Goal: Task Accomplishment & Management: Manage account settings

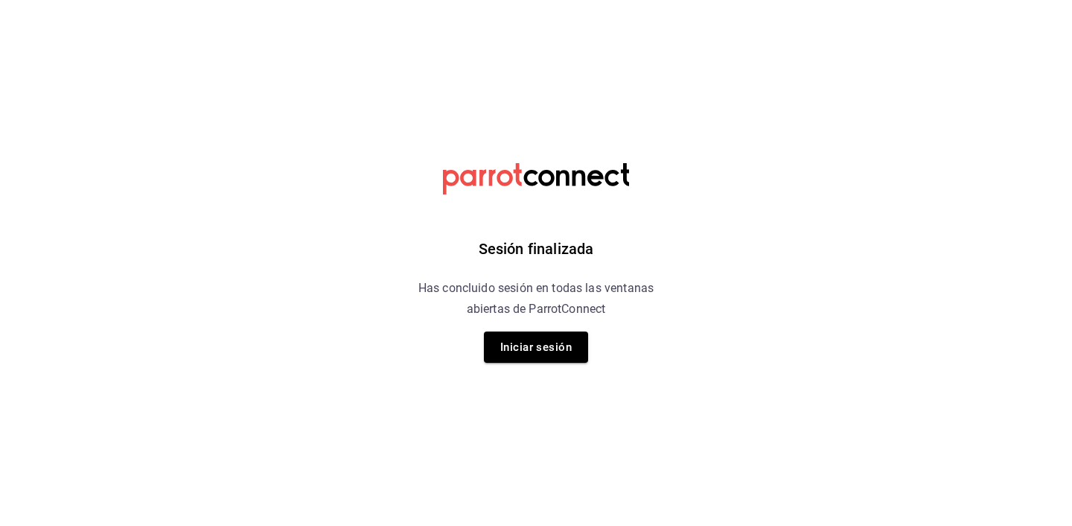
click at [548, 372] on div "Sesión finalizada Has concluido sesión en todas las ventanas abiertas de Parrot…" at bounding box center [536, 263] width 376 height 526
click at [548, 353] on button "Iniciar sesión" at bounding box center [536, 346] width 104 height 31
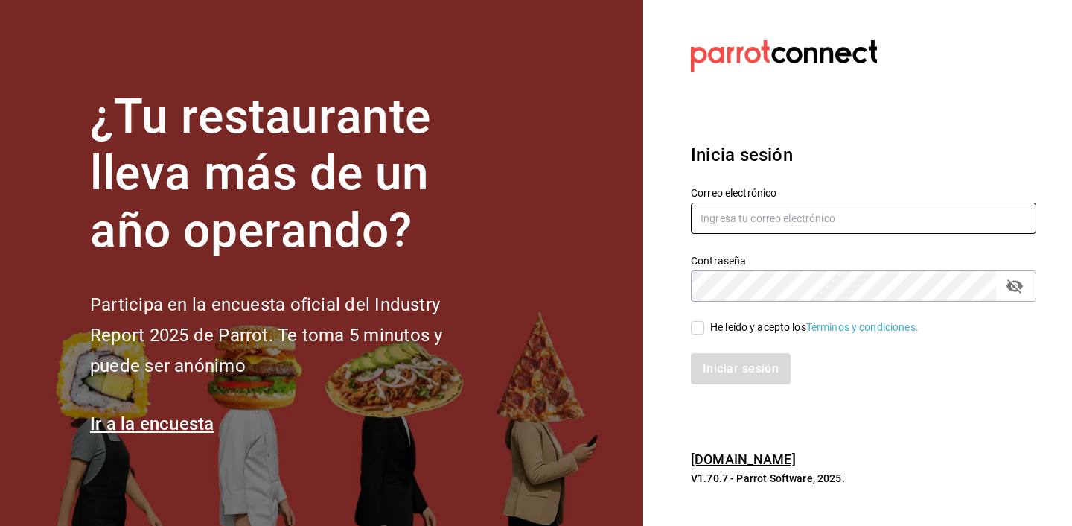
type input "admin@cholas.mx"
click at [714, 328] on div "He leído y acepto los Términos y condiciones." at bounding box center [814, 327] width 208 height 16
click at [704, 328] on input "He leído y acepto los Términos y condiciones." at bounding box center [697, 327] width 13 height 13
checkbox input "true"
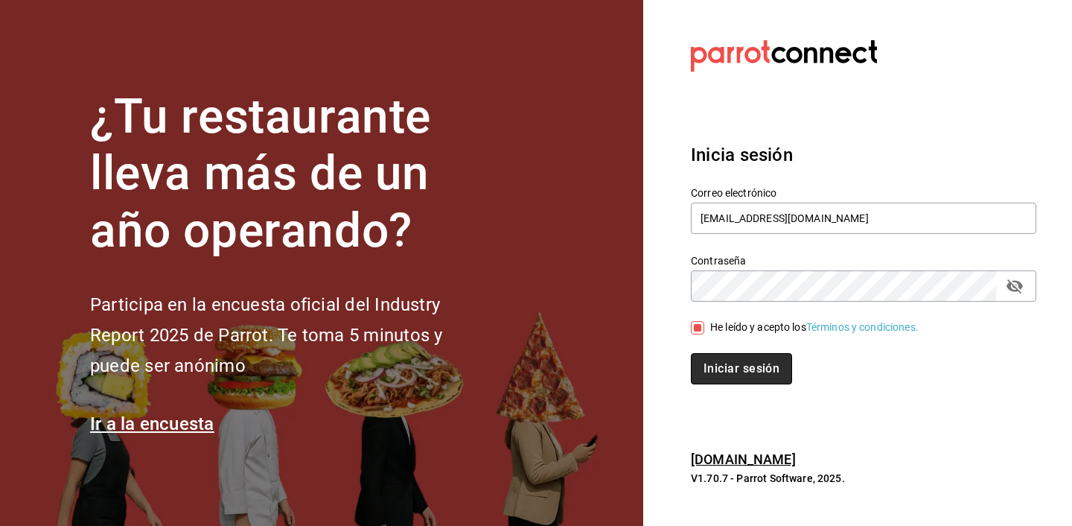
click at [722, 362] on button "Iniciar sesión" at bounding box center [741, 368] width 101 height 31
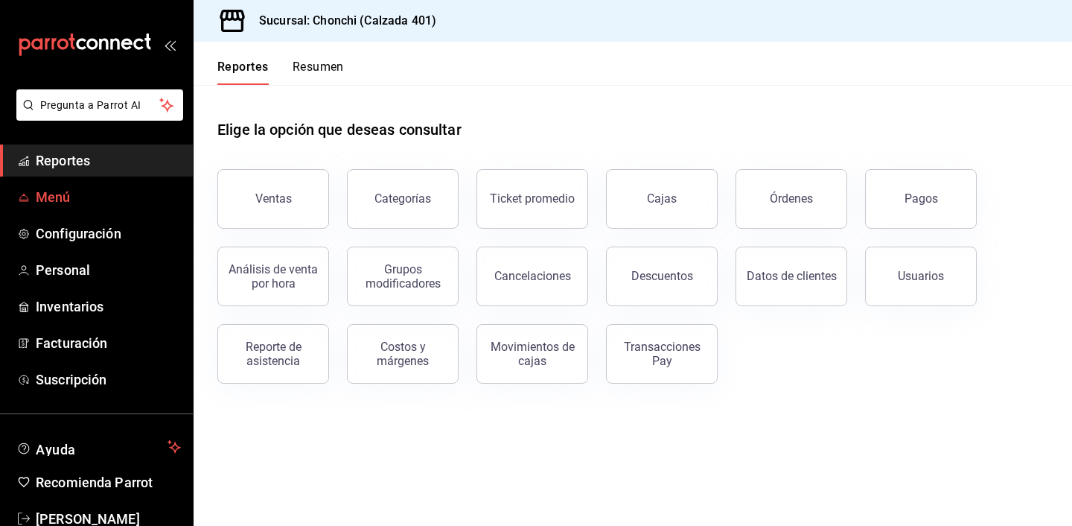
click at [114, 197] on span "Menú" at bounding box center [108, 197] width 145 height 20
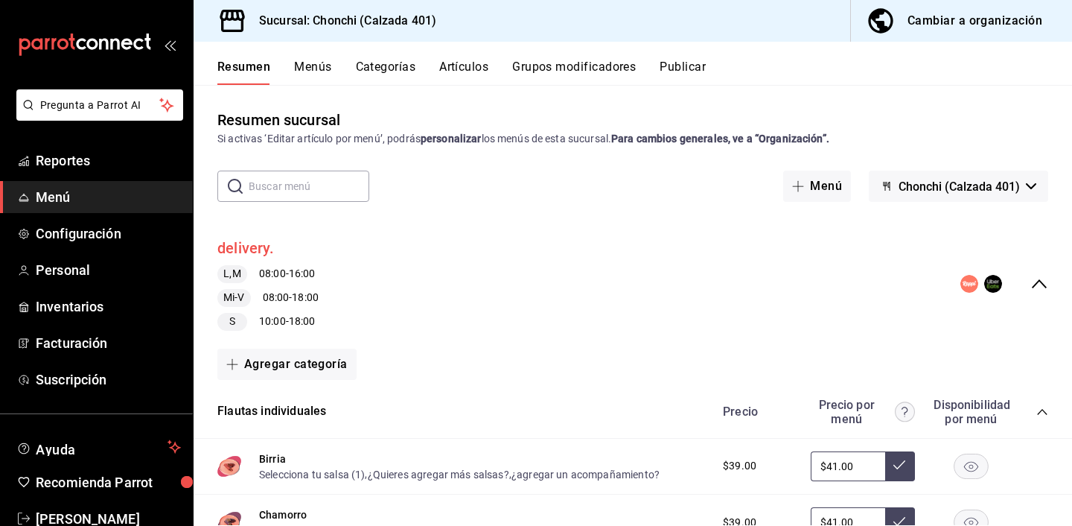
click at [257, 244] on button "delivery." at bounding box center [245, 249] width 57 height 22
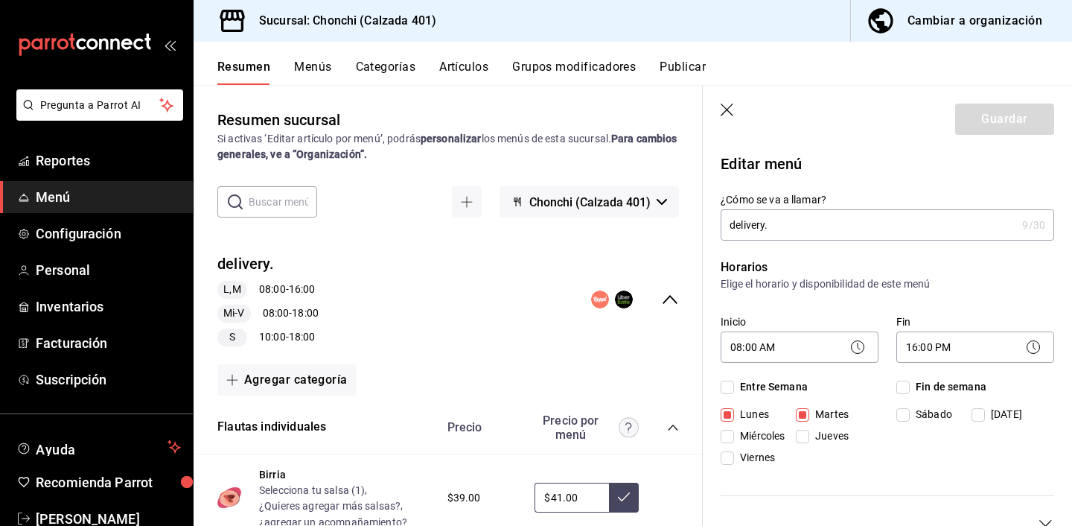
click at [742, 430] on span "Miércoles" at bounding box center [759, 436] width 51 height 16
click at [734, 430] on input "Miércoles" at bounding box center [727, 436] width 13 height 13
checkbox input "true"
click at [829, 431] on span "Jueves" at bounding box center [828, 436] width 39 height 16
click at [809, 431] on input "Jueves" at bounding box center [802, 436] width 13 height 13
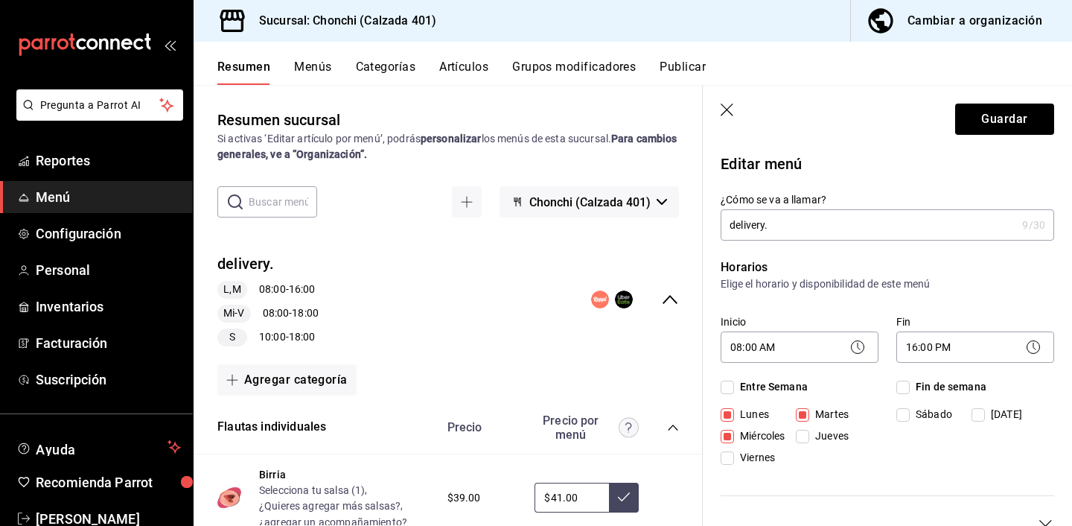
checkbox input "true"
click at [743, 456] on span "Viernes" at bounding box center [754, 458] width 41 height 16
click at [734, 456] on input "Viernes" at bounding box center [727, 457] width 13 height 13
checkbox input "true"
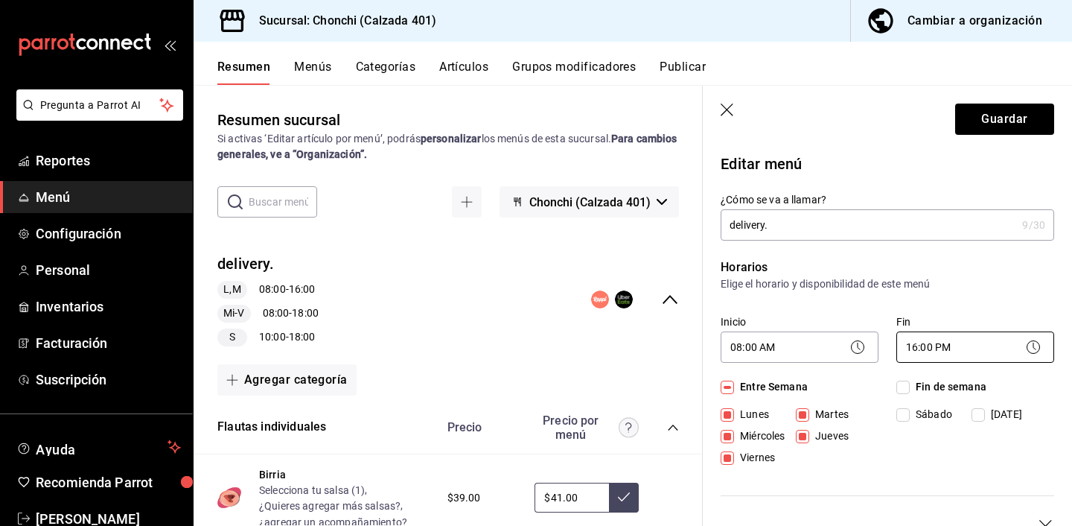
click at [980, 351] on body "Pregunta a Parrot AI Reportes Menú Configuración Personal Inventarios Facturaci…" at bounding box center [536, 263] width 1072 height 526
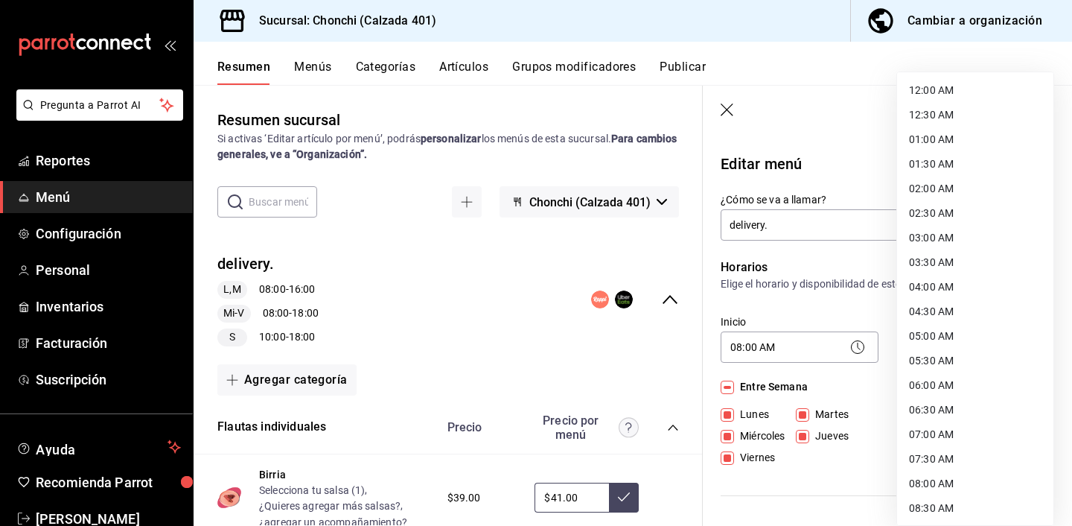
scroll to position [578, 0]
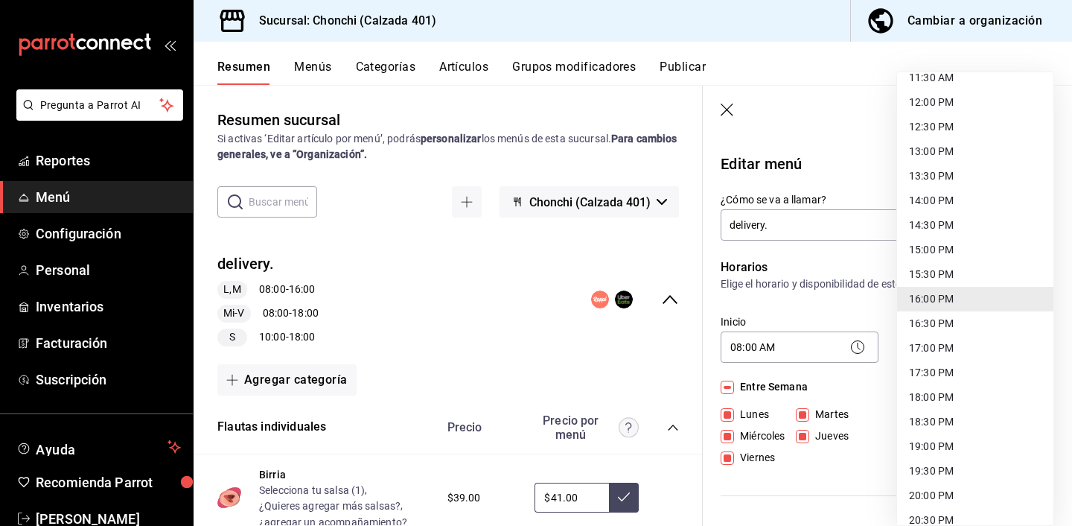
click at [952, 399] on li "18:00 PM" at bounding box center [975, 397] width 156 height 25
type input "18:00"
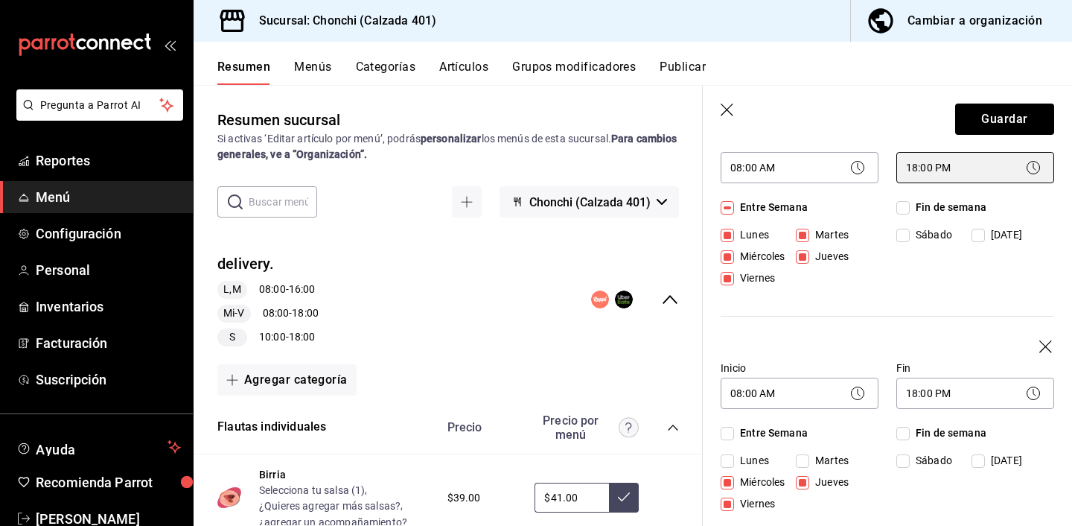
scroll to position [320, 0]
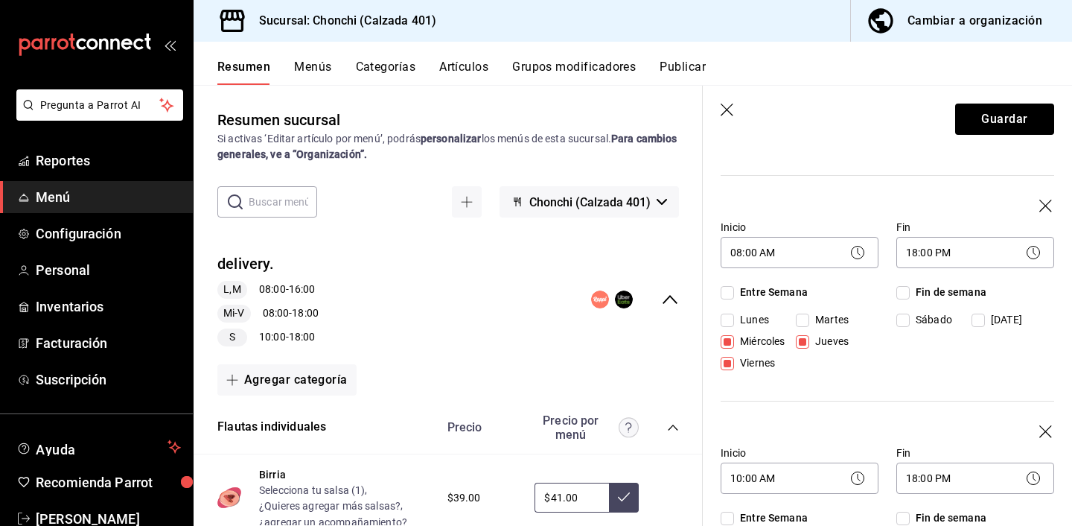
click at [1050, 203] on icon "button" at bounding box center [1046, 207] width 15 height 15
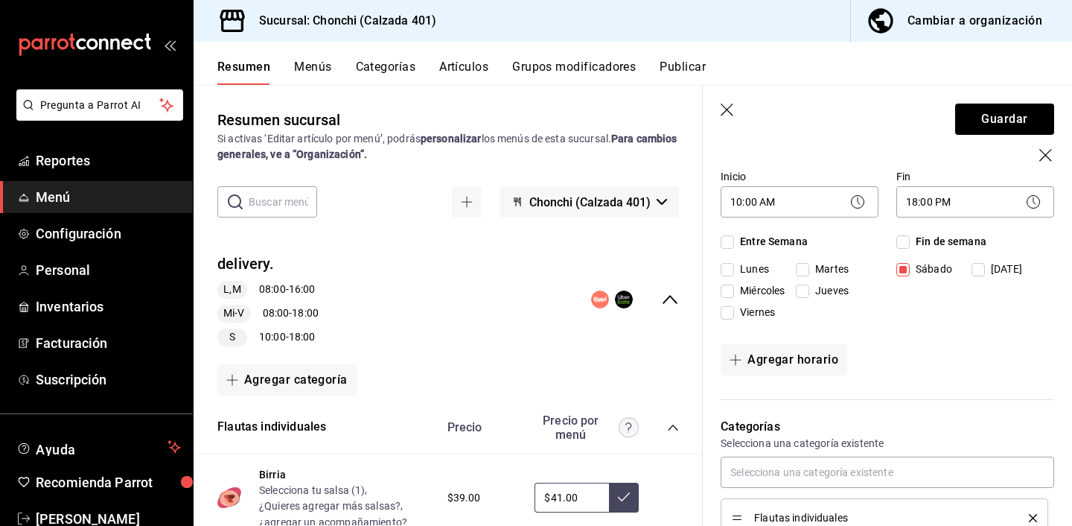
scroll to position [0, 0]
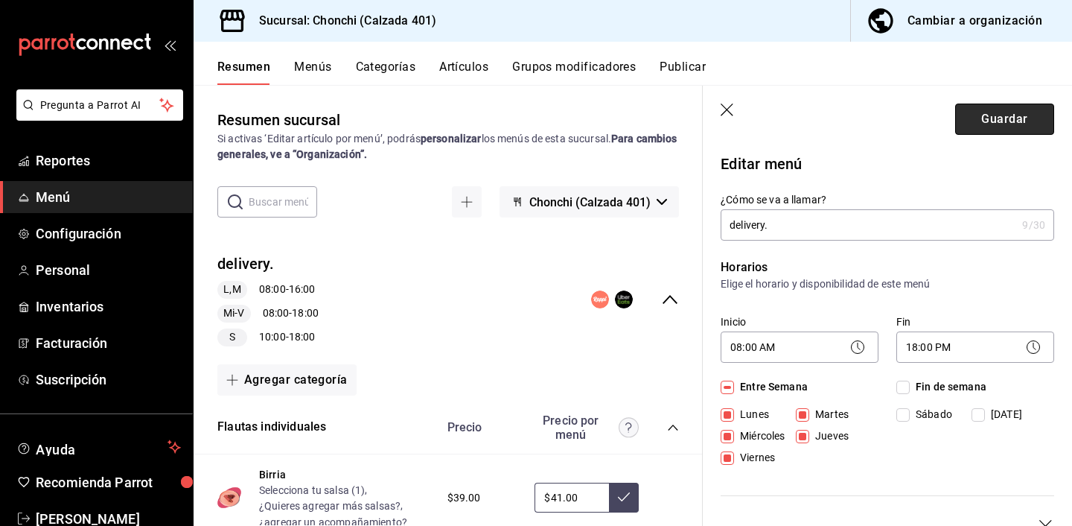
click at [990, 116] on button "Guardar" at bounding box center [1004, 118] width 99 height 31
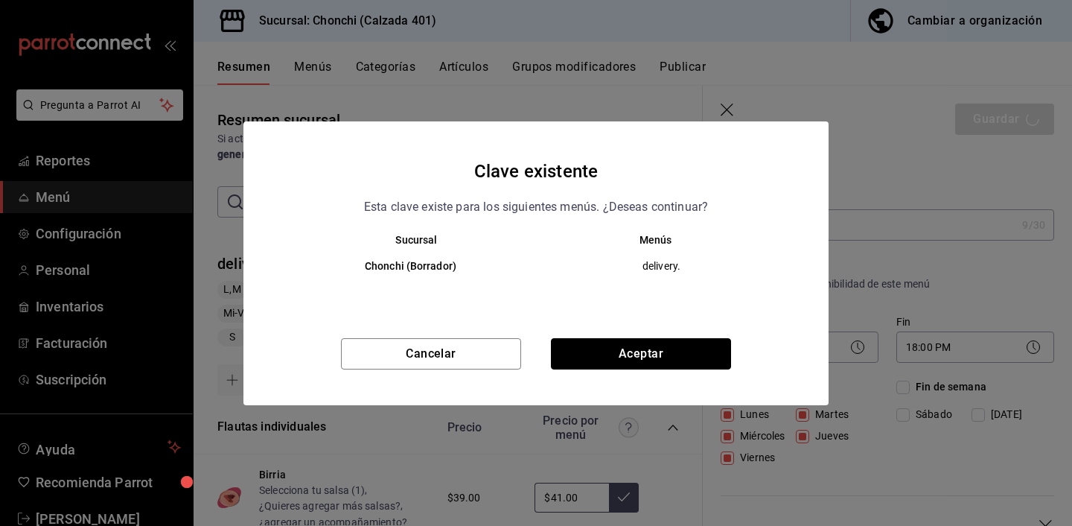
click at [680, 364] on button "Aceptar" at bounding box center [641, 353] width 180 height 31
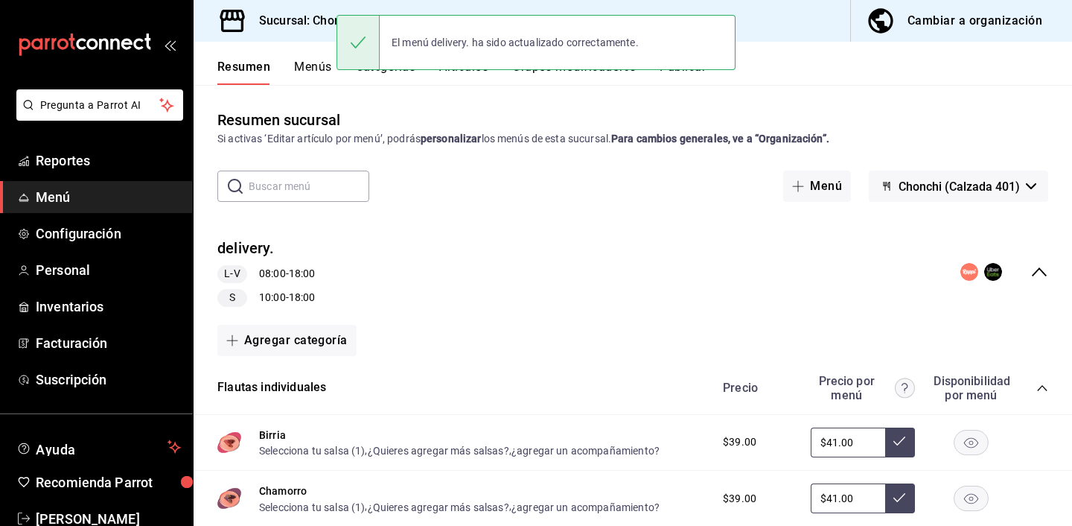
click at [1033, 260] on div "delivery. L-V 08:00 - 18:00 S 10:00 - 18:00" at bounding box center [633, 272] width 879 height 93
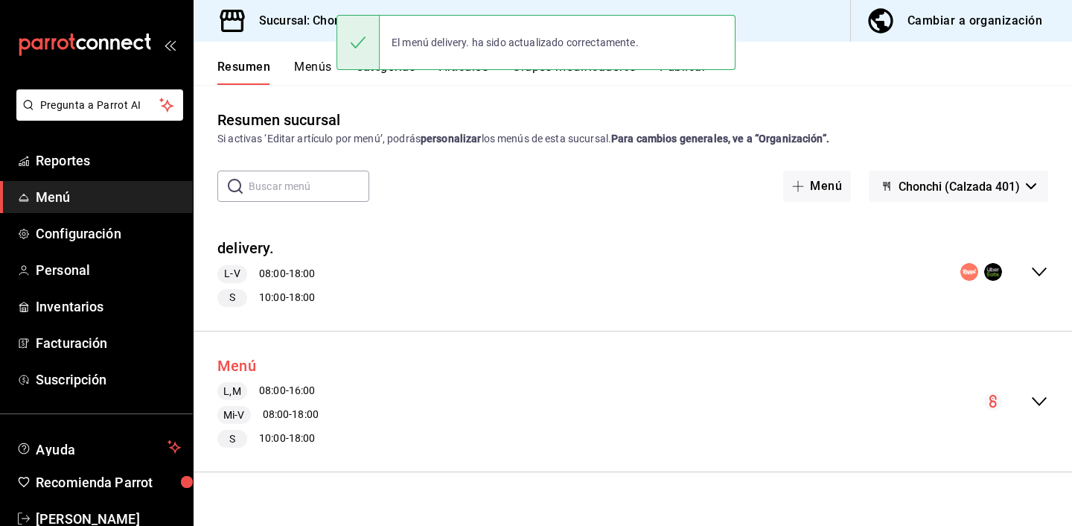
click at [252, 362] on button "Menú" at bounding box center [236, 366] width 39 height 22
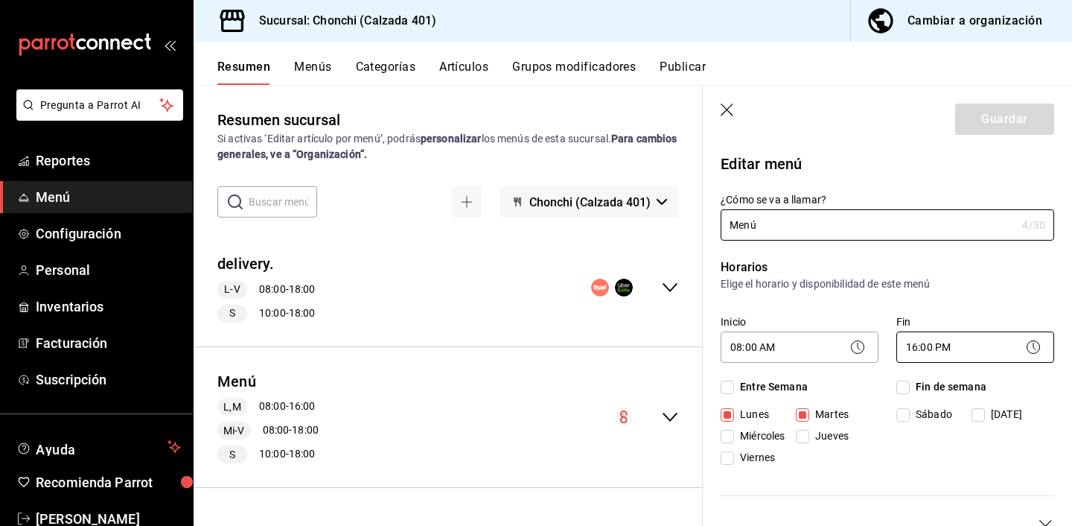
click at [955, 337] on body "Pregunta a Parrot AI Reportes Menú Configuración Personal Inventarios Facturaci…" at bounding box center [536, 263] width 1072 height 526
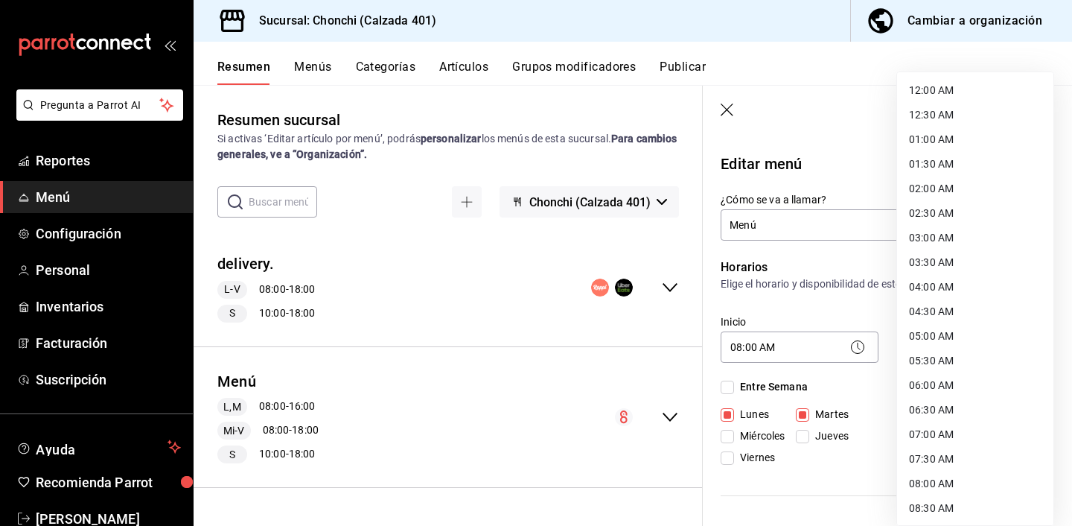
scroll to position [578, 0]
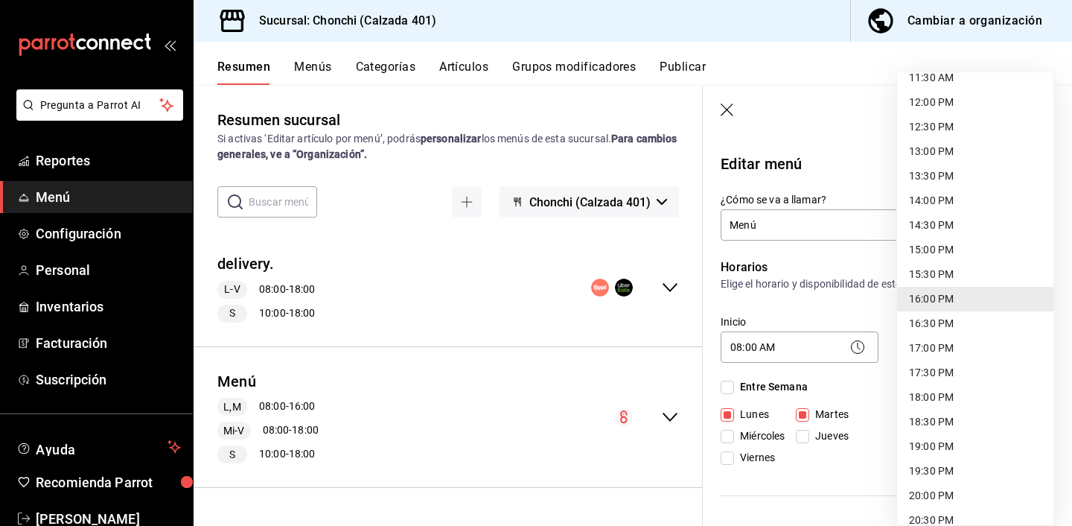
click at [941, 397] on li "18:00 PM" at bounding box center [975, 397] width 156 height 25
type input "18:00"
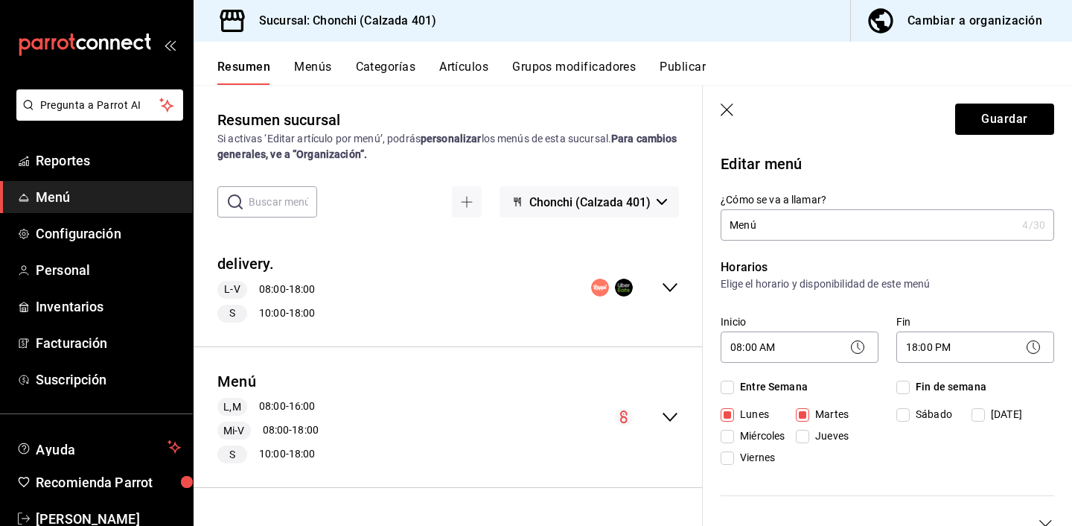
click at [829, 433] on span "Jueves" at bounding box center [828, 436] width 39 height 16
click at [809, 433] on input "Jueves" at bounding box center [802, 436] width 13 height 13
checkbox input "true"
click at [767, 436] on span "Miércoles" at bounding box center [759, 436] width 51 height 16
click at [734, 436] on input "Miércoles" at bounding box center [727, 436] width 13 height 13
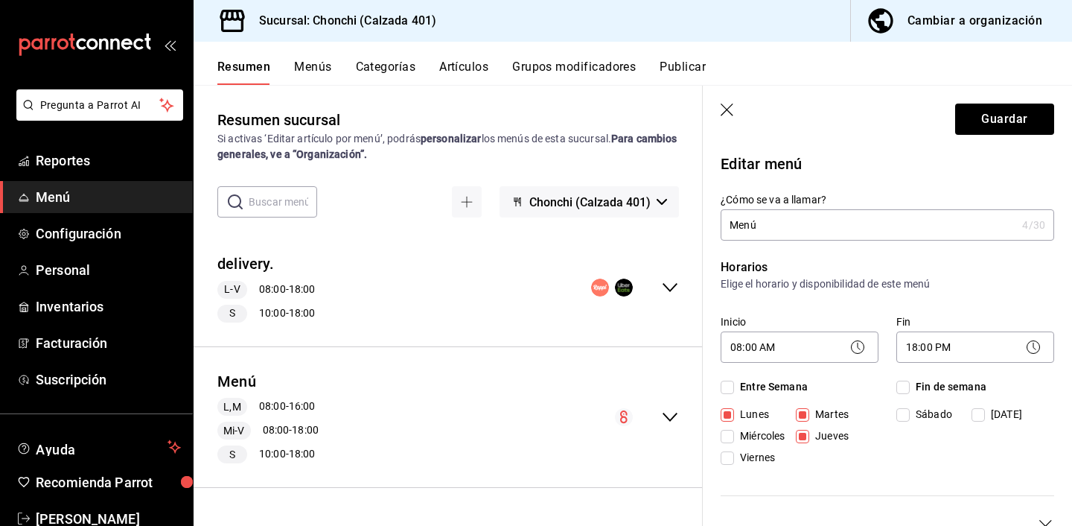
checkbox input "true"
click at [761, 461] on span "Viernes" at bounding box center [754, 458] width 41 height 16
click at [734, 461] on input "Viernes" at bounding box center [727, 457] width 13 height 13
checkbox input "true"
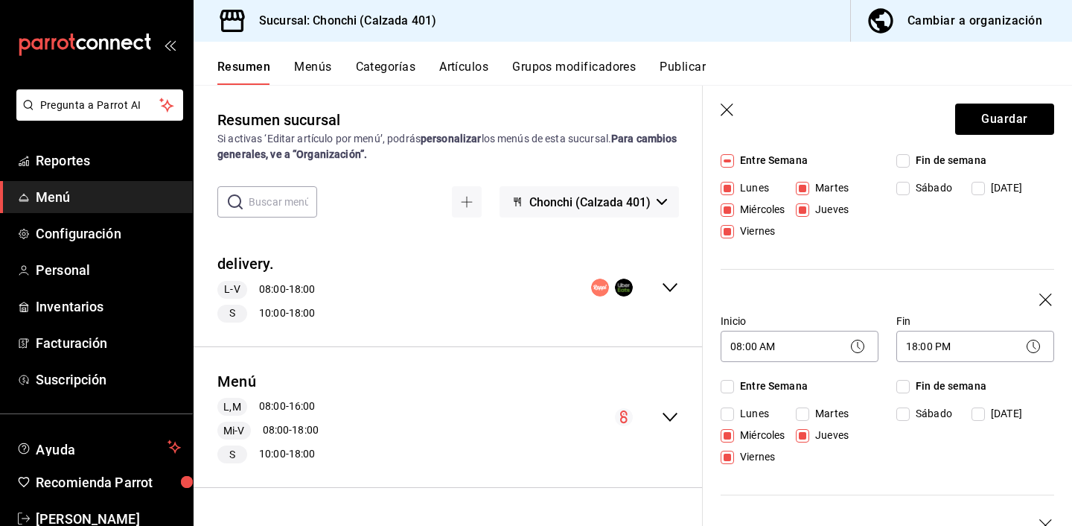
scroll to position [249, 0]
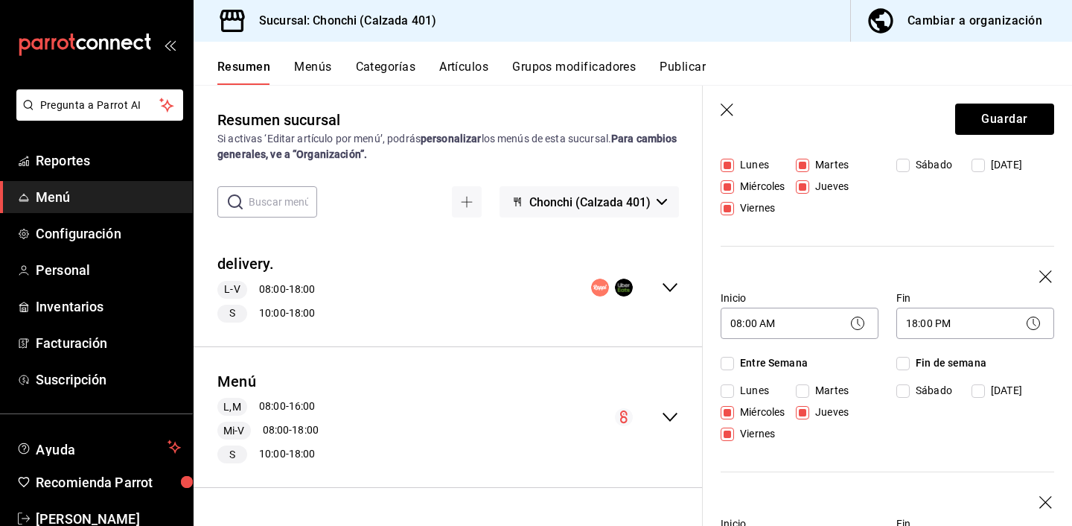
click at [1042, 273] on icon "button" at bounding box center [1045, 276] width 13 height 13
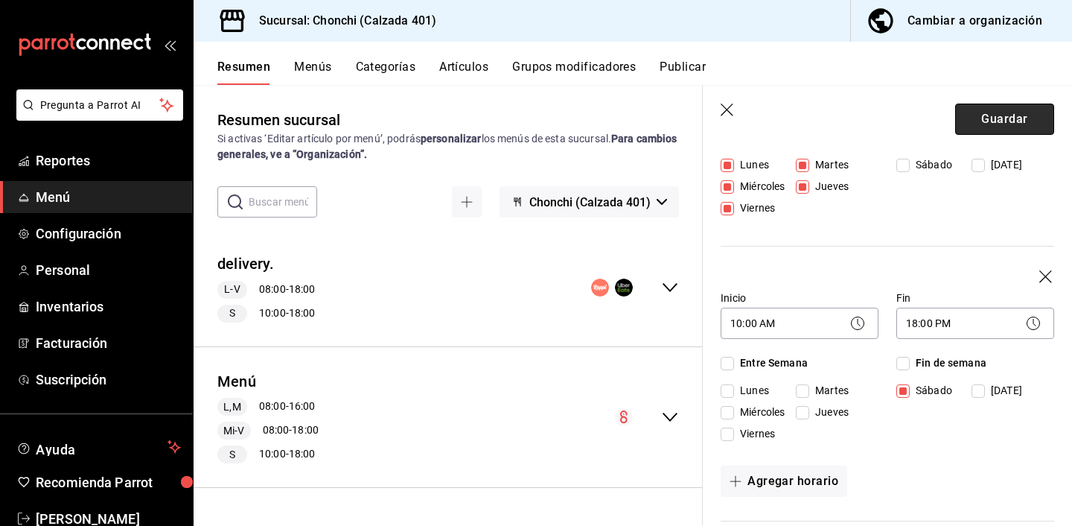
click at [1016, 115] on button "Guardar" at bounding box center [1004, 118] width 99 height 31
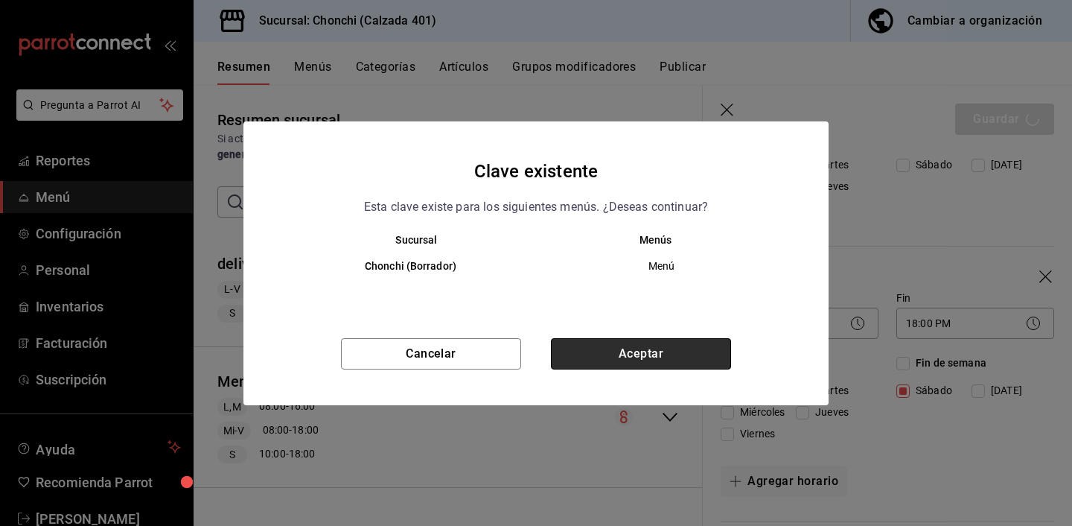
click at [630, 348] on button "Aceptar" at bounding box center [641, 353] width 180 height 31
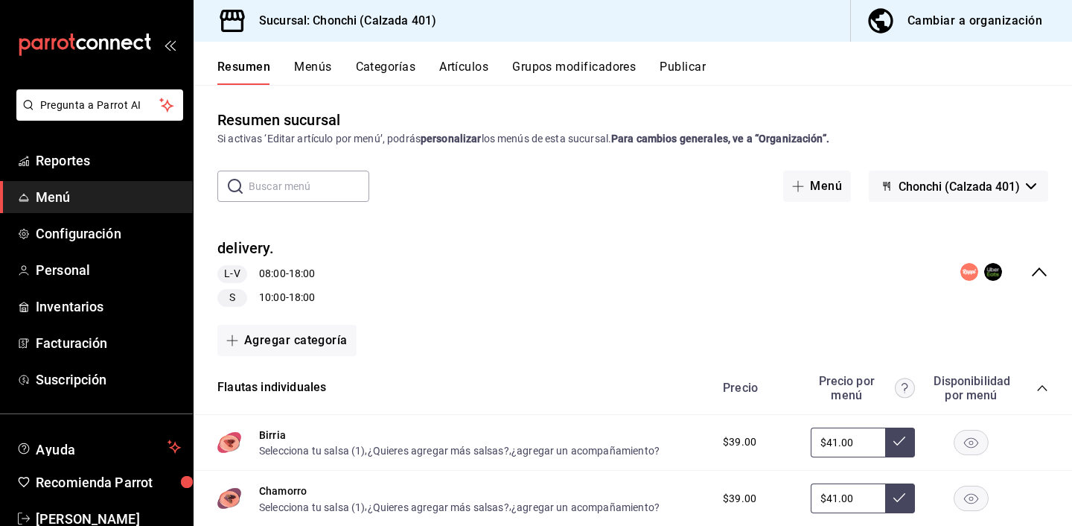
click at [1041, 274] on icon "collapse-menu-row" at bounding box center [1039, 272] width 18 height 18
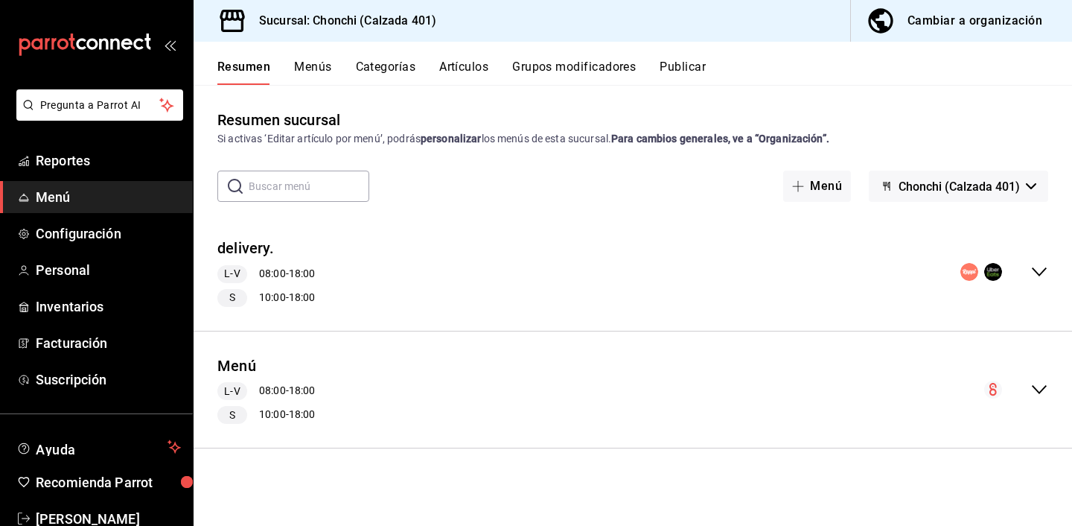
click at [695, 83] on button "Publicar" at bounding box center [683, 72] width 46 height 25
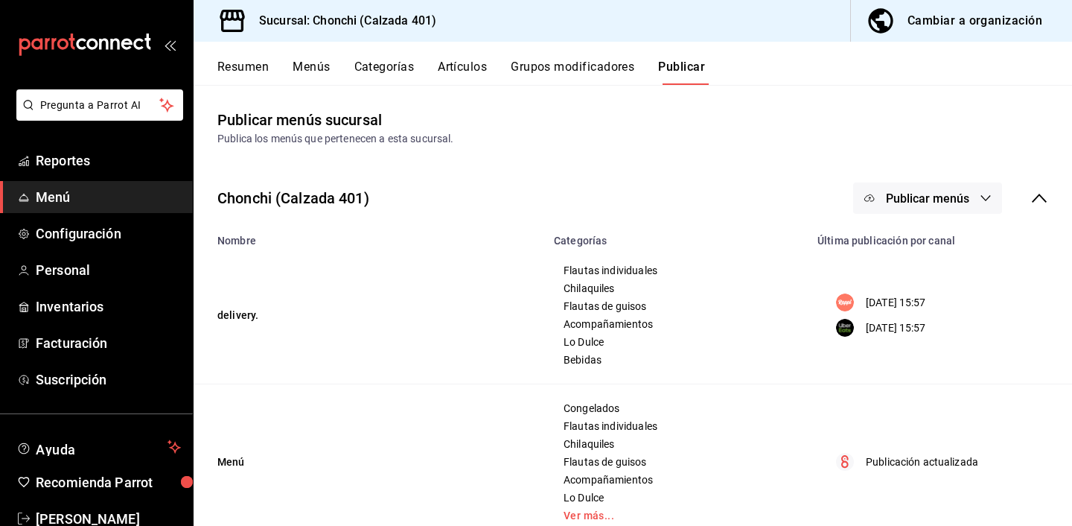
click at [946, 190] on button "Publicar menús" at bounding box center [927, 197] width 149 height 31
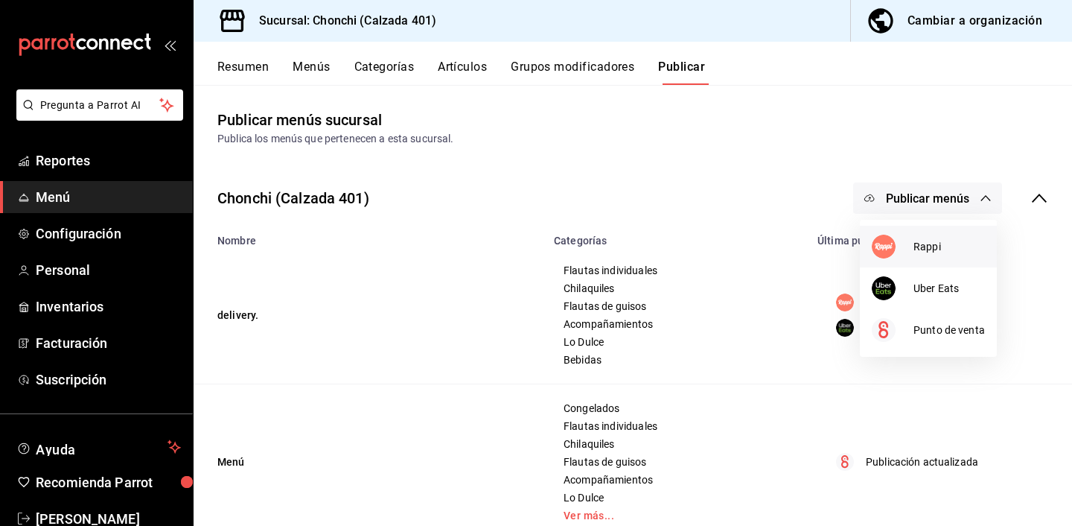
click at [918, 253] on span "Rappi" at bounding box center [949, 247] width 71 height 16
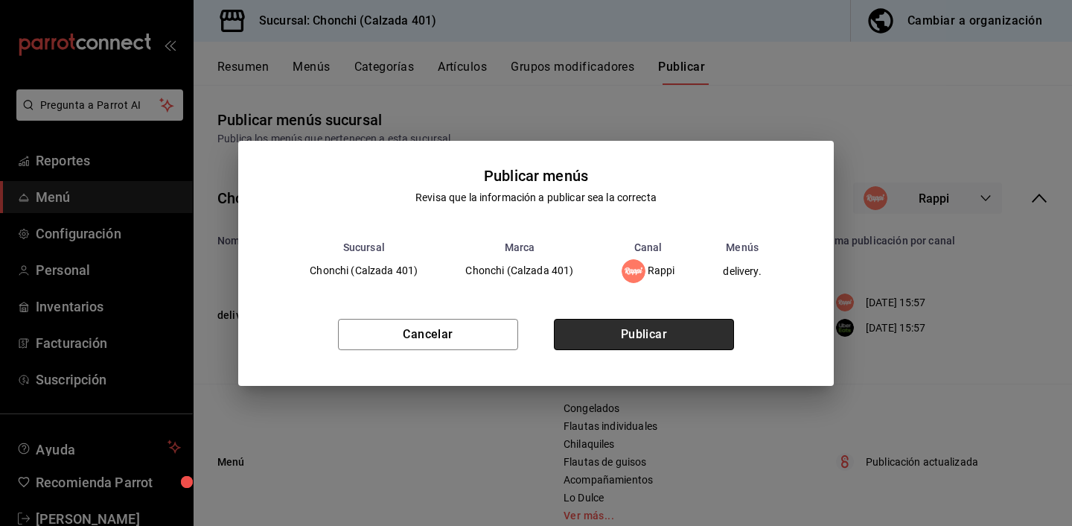
click at [695, 340] on button "Publicar" at bounding box center [644, 334] width 180 height 31
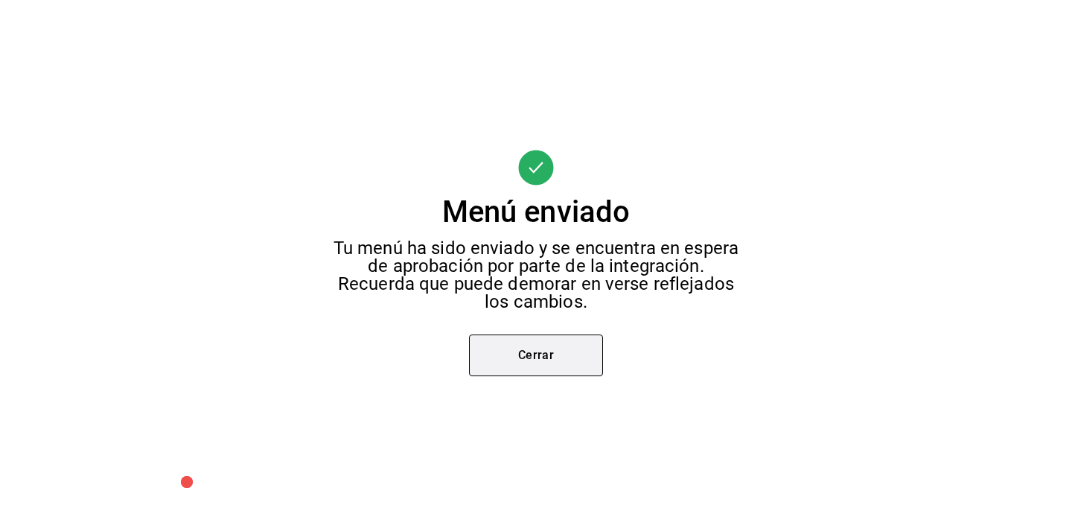
click at [553, 363] on button "Cerrar" at bounding box center [536, 355] width 134 height 42
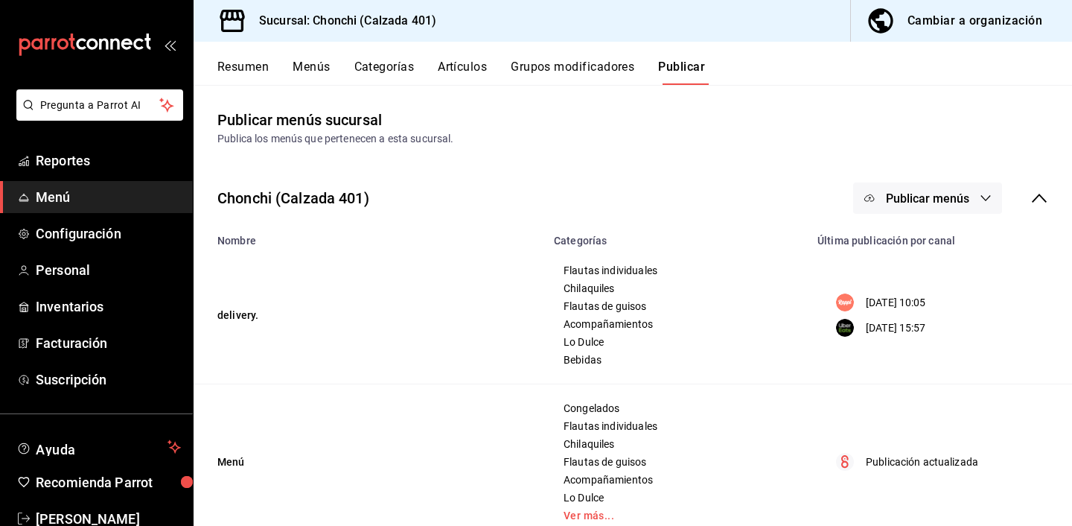
click at [912, 202] on span "Publicar menús" at bounding box center [927, 198] width 83 height 14
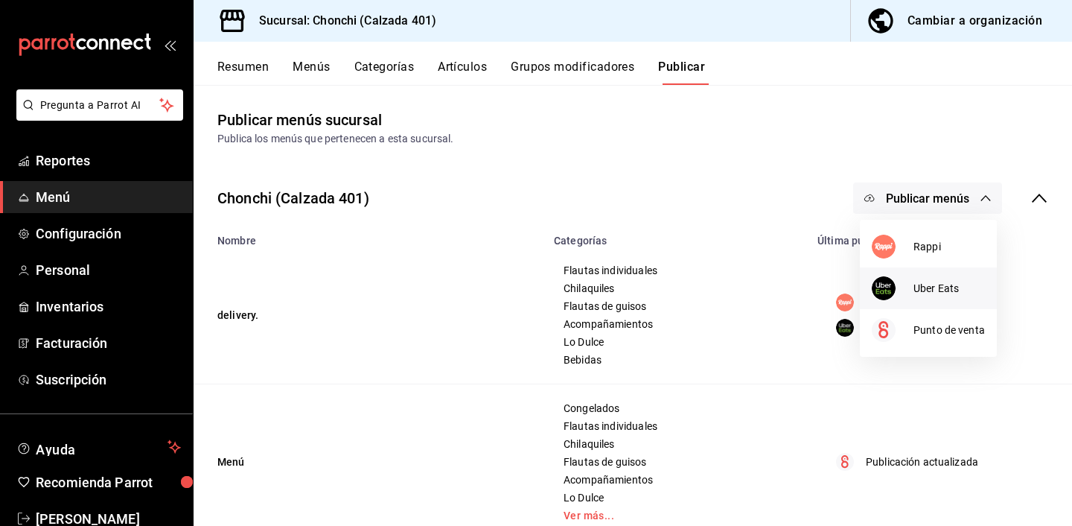
click at [913, 275] on li "Uber Eats" at bounding box center [928, 288] width 137 height 42
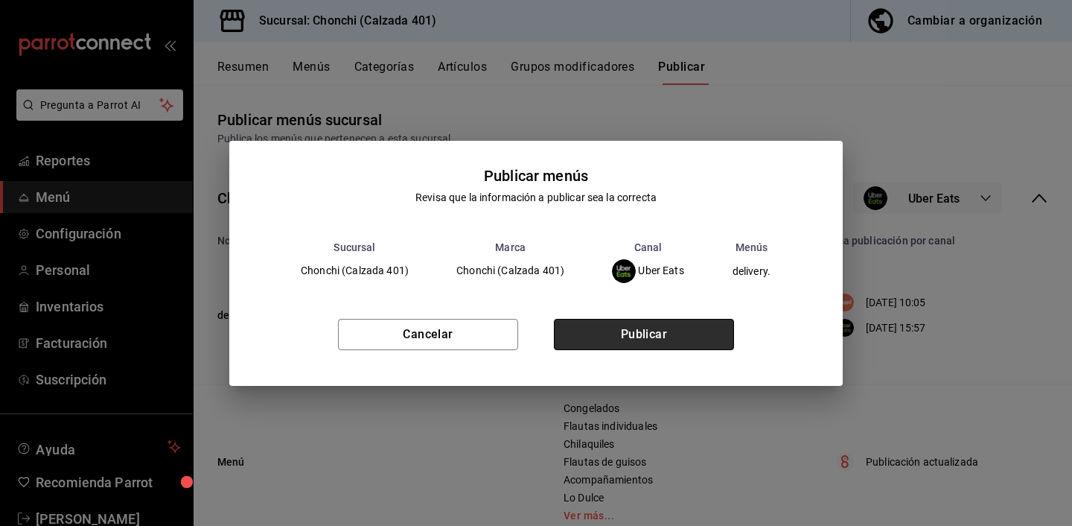
click at [621, 336] on button "Publicar" at bounding box center [644, 334] width 180 height 31
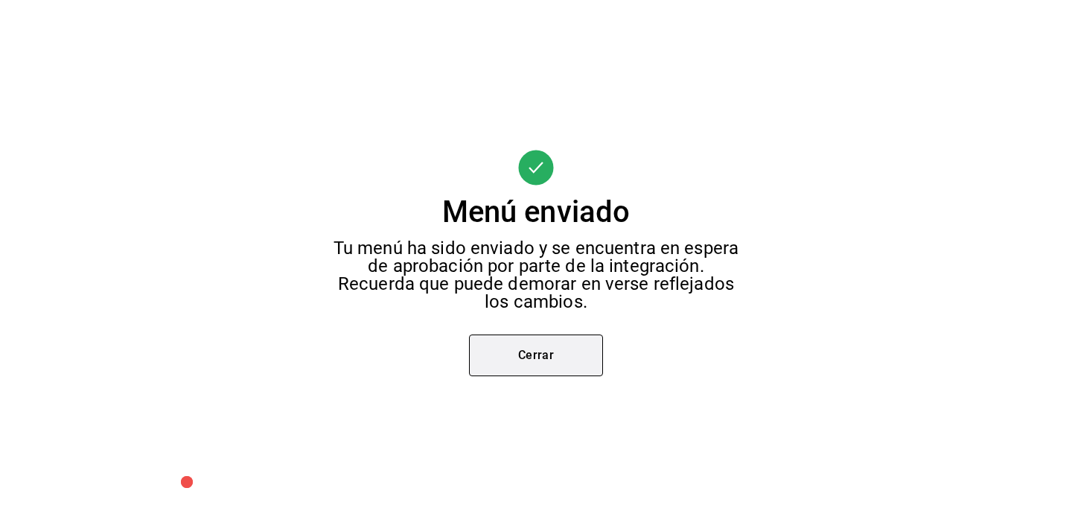
click at [576, 349] on button "Cerrar" at bounding box center [536, 355] width 134 height 42
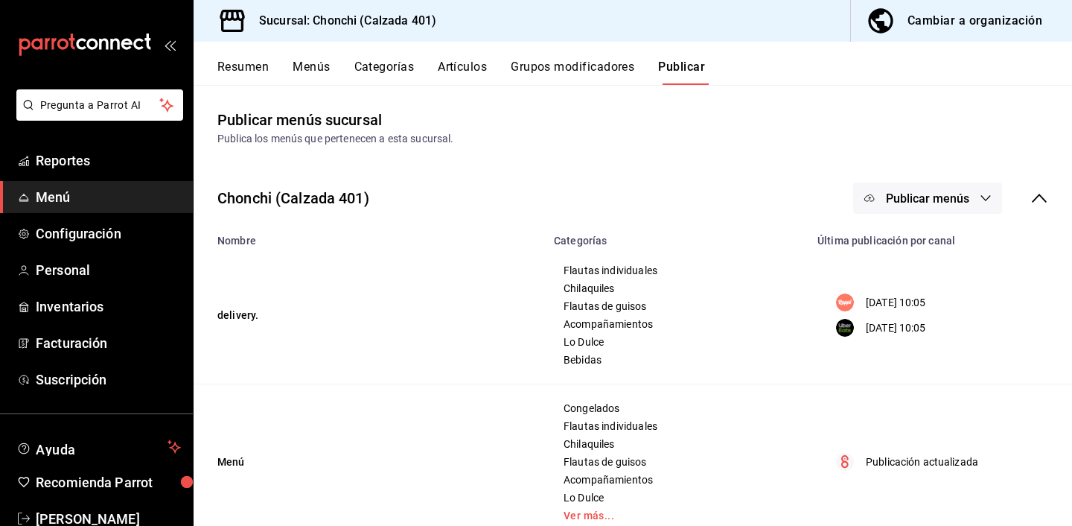
click at [935, 184] on button "Publicar menús" at bounding box center [927, 197] width 149 height 31
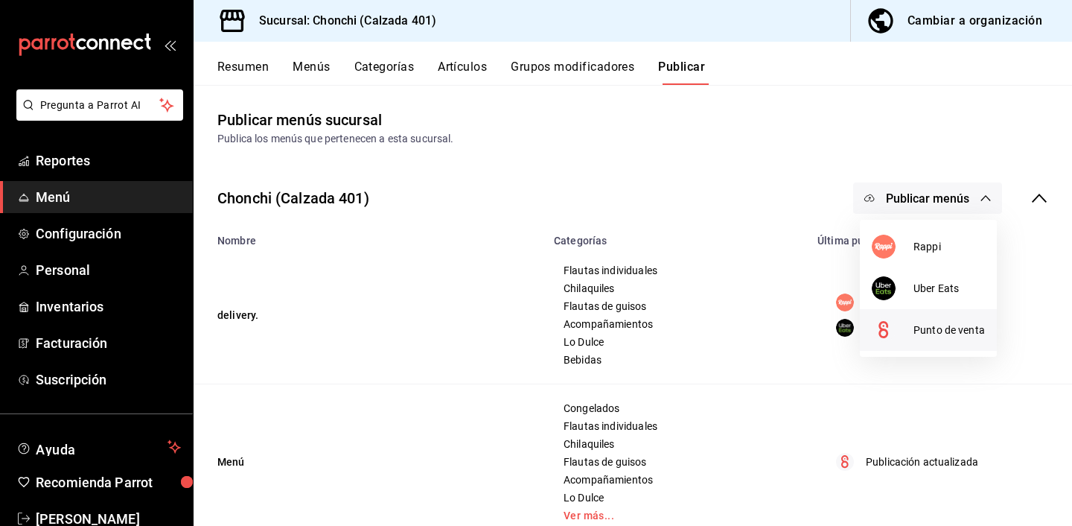
click at [909, 341] on div at bounding box center [893, 330] width 42 height 24
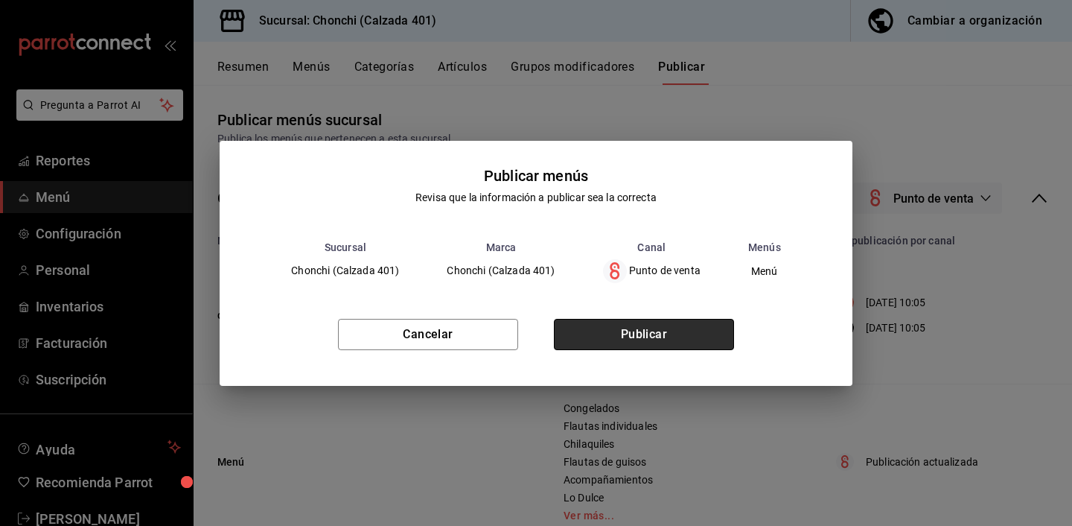
click at [686, 337] on button "Publicar" at bounding box center [644, 334] width 180 height 31
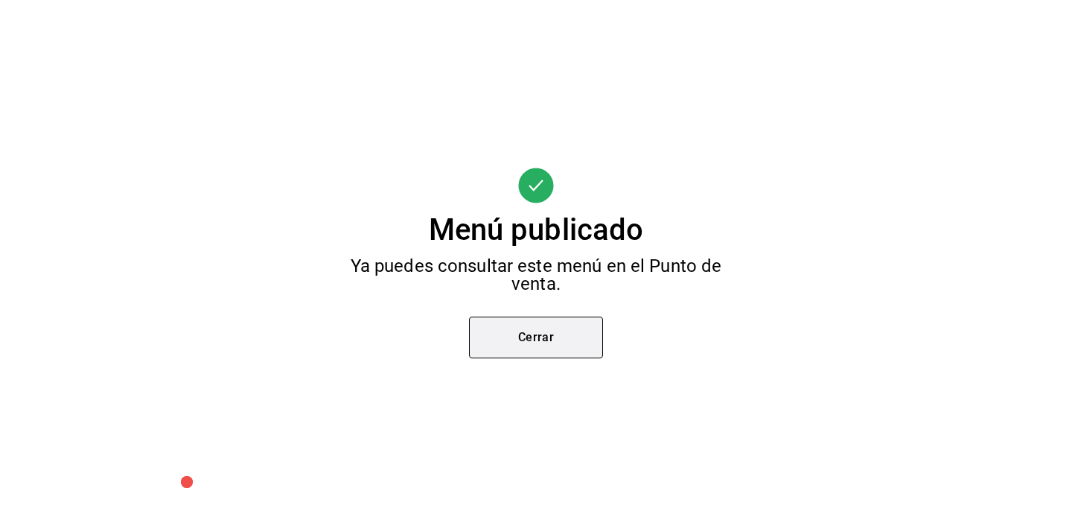
click at [552, 334] on button "Cerrar" at bounding box center [536, 337] width 134 height 42
